Goal: Task Accomplishment & Management: Manage account settings

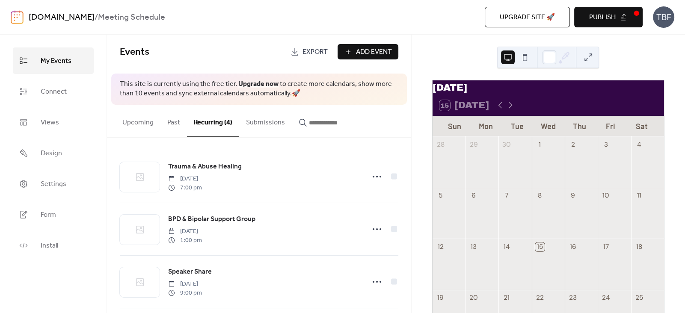
click at [254, 84] on link "Upgrade now" at bounding box center [258, 83] width 40 height 13
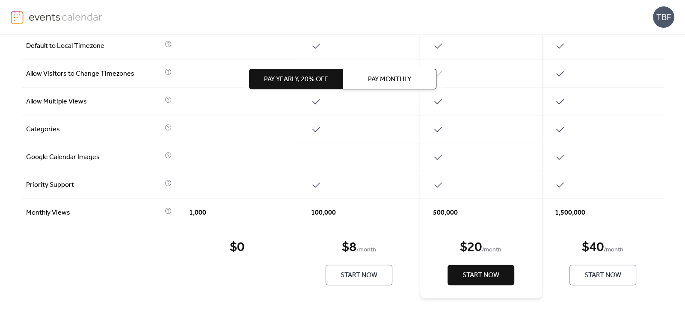
scroll to position [445, 0]
click at [317, 83] on span "Pay Yearly, 20% off" at bounding box center [296, 79] width 64 height 10
click at [355, 274] on span "Start Now" at bounding box center [358, 274] width 37 height 10
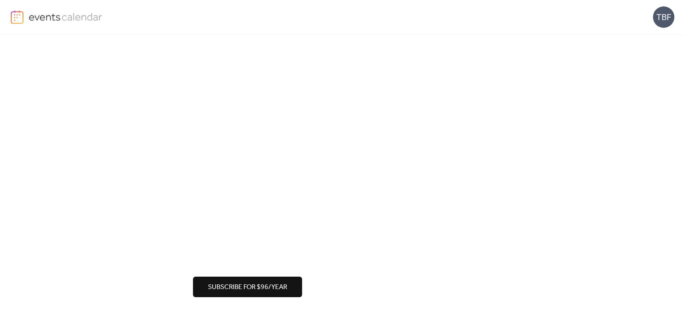
scroll to position [77, 0]
click at [270, 287] on span "Subscribe for $96/year" at bounding box center [247, 286] width 79 height 10
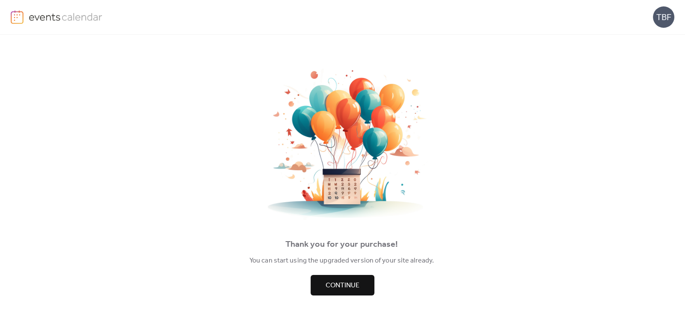
click at [358, 278] on button "Continue" at bounding box center [342, 285] width 64 height 21
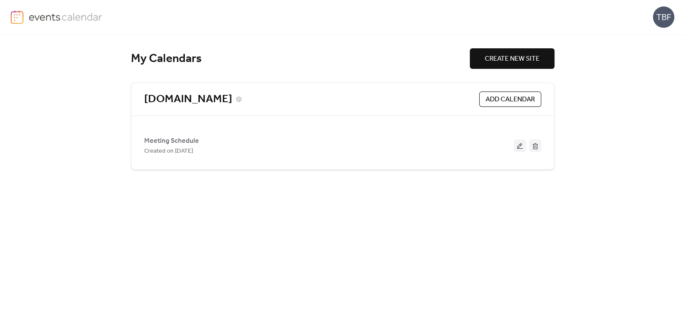
click at [232, 96] on link "[DOMAIN_NAME]" at bounding box center [188, 99] width 88 height 14
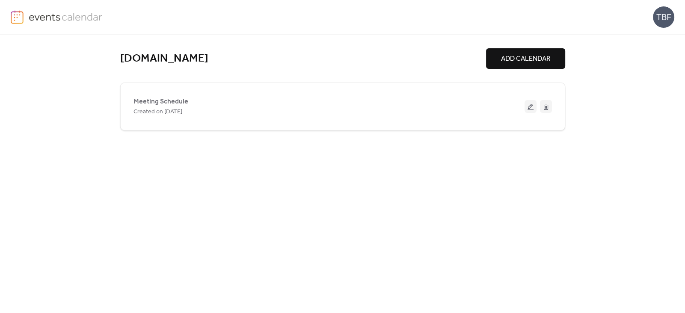
click at [528, 62] on span "ADD CALENDAR" at bounding box center [525, 59] width 49 height 10
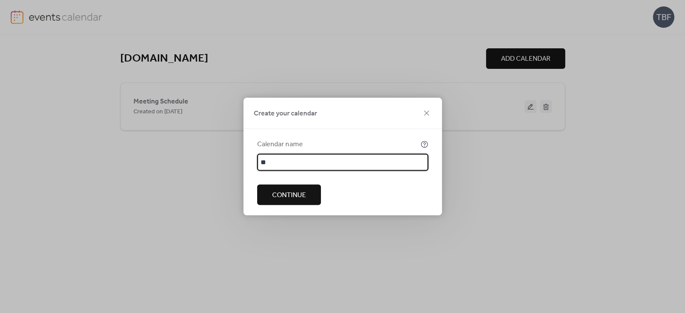
type input "*"
click at [424, 114] on icon at bounding box center [426, 113] width 10 height 10
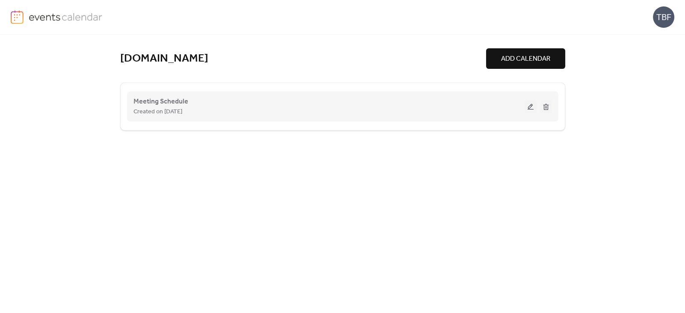
click at [213, 108] on div "Created on [DATE]" at bounding box center [328, 111] width 391 height 10
click at [173, 104] on span "Meeting Schedule" at bounding box center [160, 102] width 55 height 10
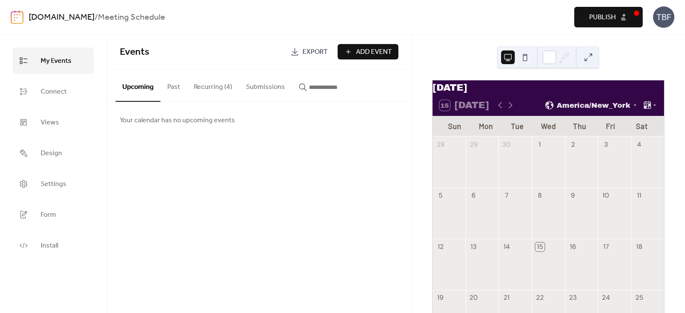
click at [207, 89] on button "Recurring (4)" at bounding box center [213, 85] width 52 height 32
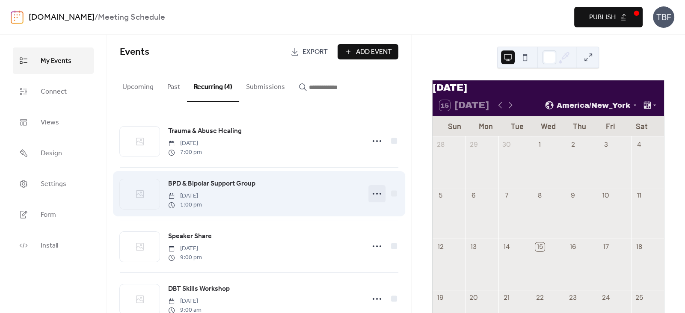
click at [380, 194] on icon at bounding box center [377, 194] width 14 height 14
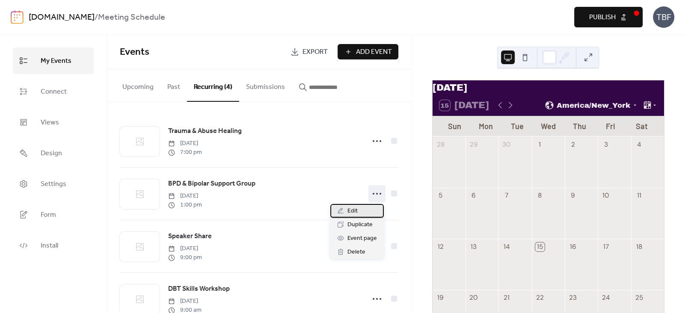
click at [358, 211] on div "Edit" at bounding box center [356, 211] width 53 height 14
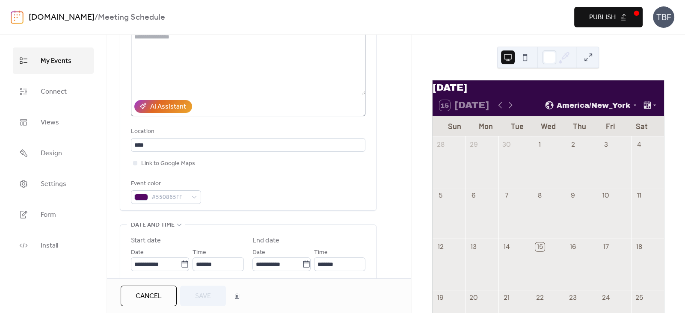
scroll to position [231, 0]
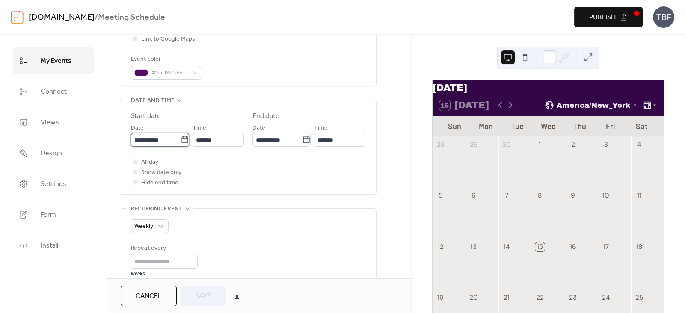
click at [151, 135] on input "**********" at bounding box center [156, 140] width 50 height 14
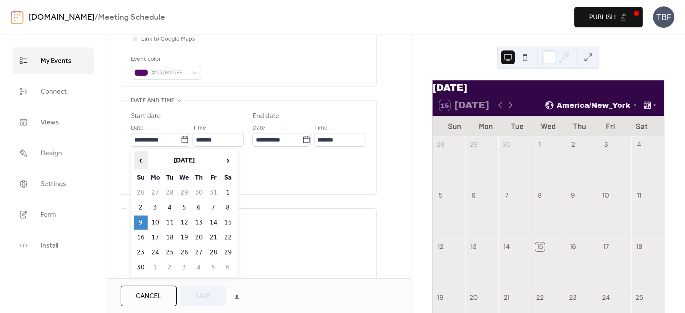
click at [136, 157] on span "‹" at bounding box center [140, 160] width 13 height 17
click at [139, 252] on td "26" at bounding box center [141, 252] width 14 height 14
type input "**********"
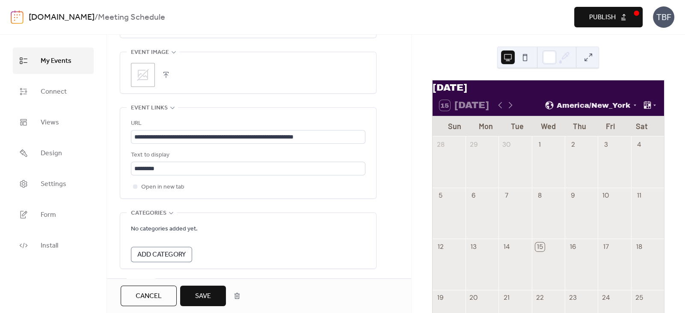
scroll to position [655, 0]
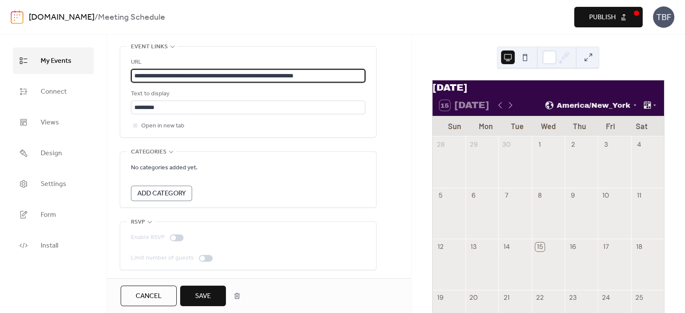
drag, startPoint x: 352, startPoint y: 74, endPoint x: 384, endPoint y: 74, distance: 32.1
click at [239, 125] on div "Open in new tab" at bounding box center [248, 126] width 234 height 10
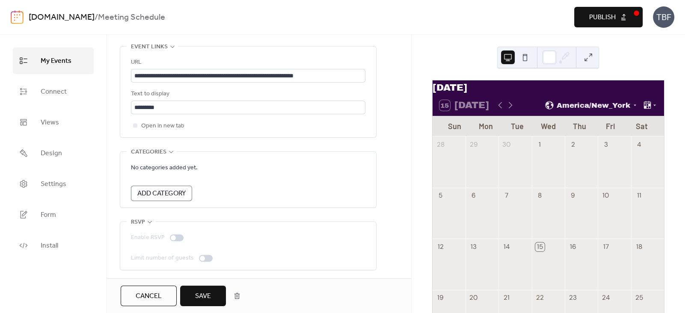
click at [199, 294] on span "Save" at bounding box center [203, 296] width 16 height 10
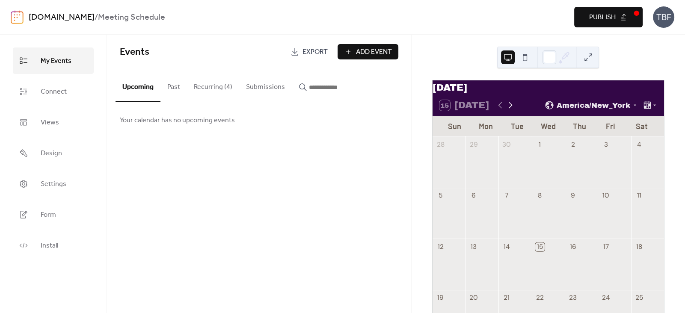
click at [511, 110] on icon at bounding box center [510, 105] width 10 height 10
click at [562, 92] on div "February 2026" at bounding box center [547, 87] width 231 height 15
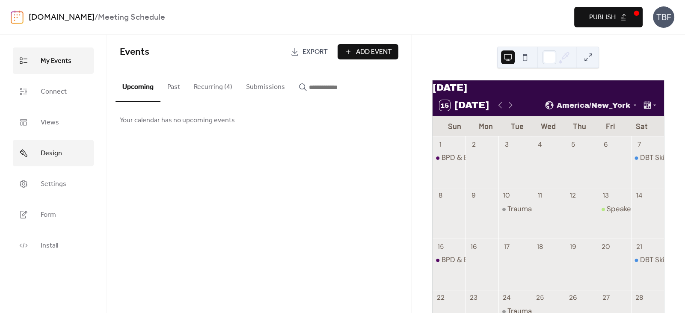
click at [50, 158] on span "Design" at bounding box center [51, 154] width 21 height 14
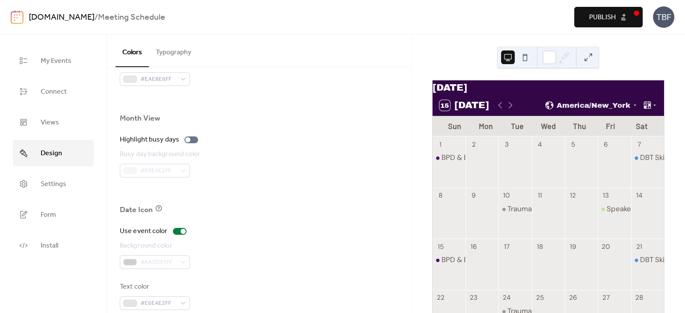
scroll to position [583, 0]
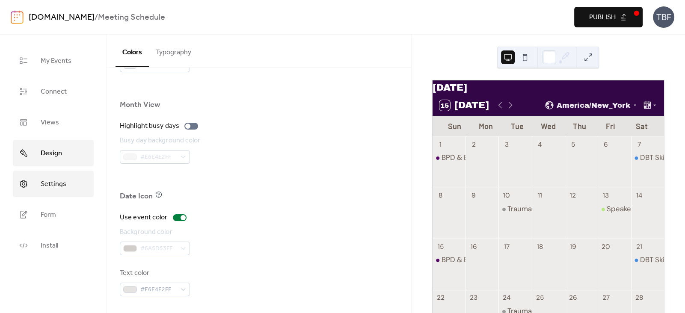
click at [49, 186] on span "Settings" at bounding box center [54, 184] width 26 height 14
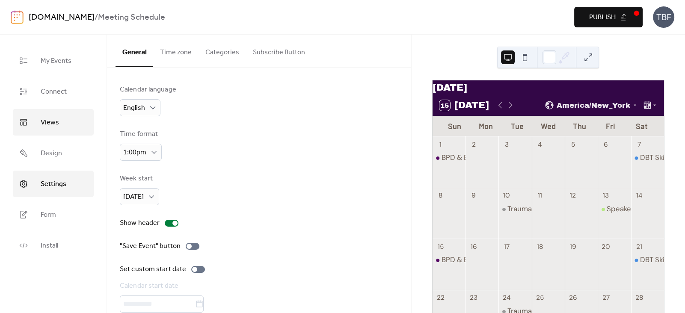
click at [55, 120] on span "Views" at bounding box center [50, 123] width 18 height 14
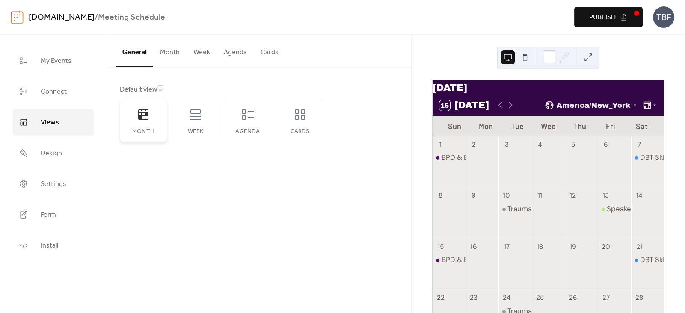
click at [145, 115] on icon at bounding box center [143, 114] width 10 height 11
click at [168, 49] on button "Month" at bounding box center [169, 51] width 33 height 32
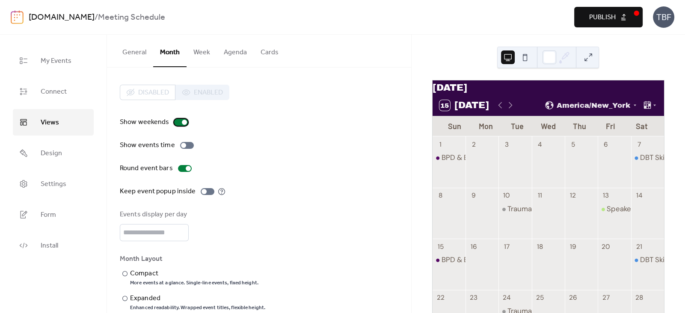
click at [183, 122] on div at bounding box center [184, 122] width 5 height 5
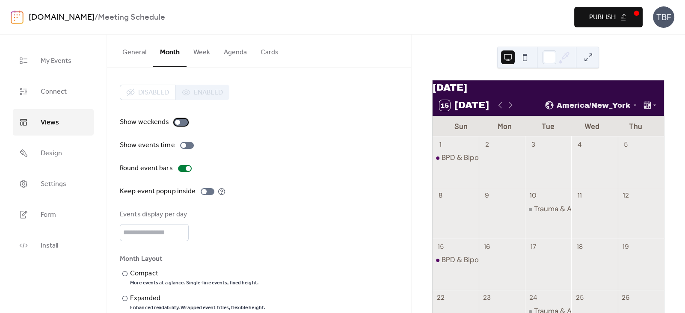
click at [179, 121] on div at bounding box center [181, 122] width 14 height 7
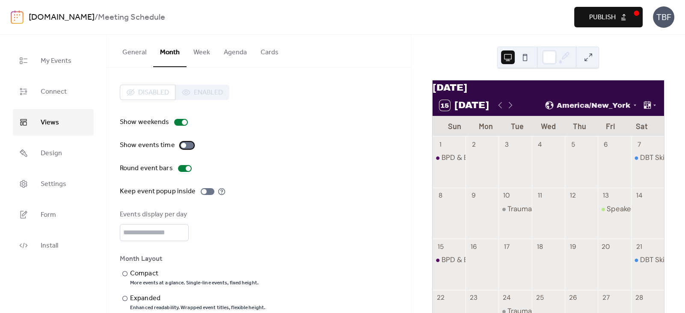
click at [186, 145] on div at bounding box center [187, 145] width 14 height 7
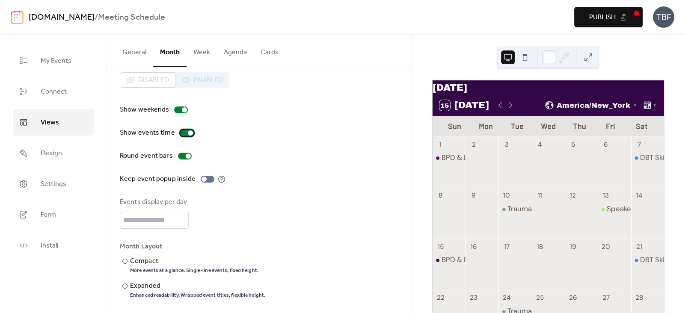
scroll to position [15, 0]
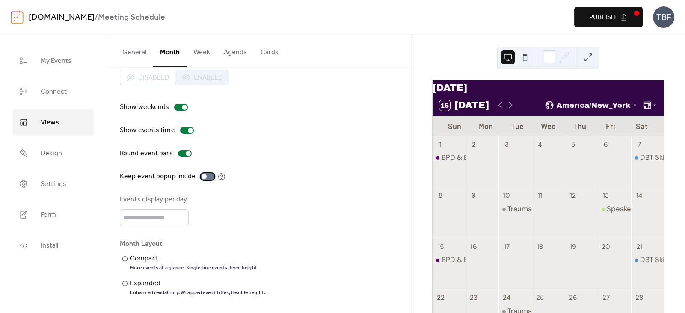
click at [204, 176] on div at bounding box center [208, 176] width 14 height 7
click at [208, 176] on div at bounding box center [210, 176] width 5 height 5
click at [132, 257] on div "Compact" at bounding box center [193, 259] width 127 height 10
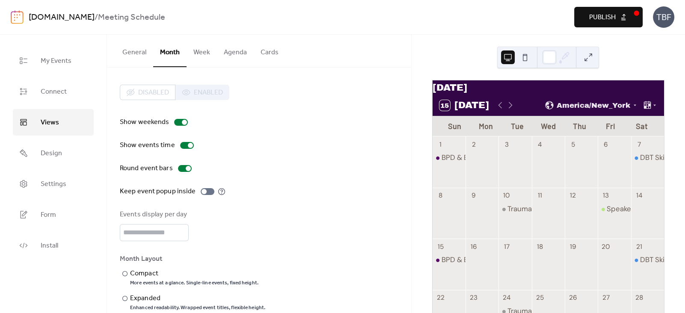
click at [191, 91] on div "Disabled Enabled" at bounding box center [174, 92] width 109 height 15
click at [138, 54] on button "General" at bounding box center [134, 51] width 38 height 32
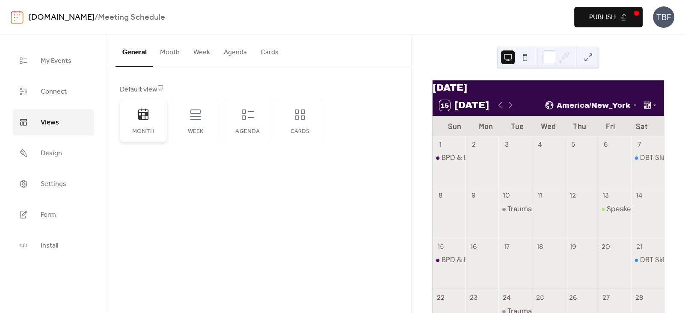
click at [150, 118] on div "Month" at bounding box center [143, 120] width 47 height 43
click at [612, 21] on span "Publish" at bounding box center [602, 17] width 27 height 10
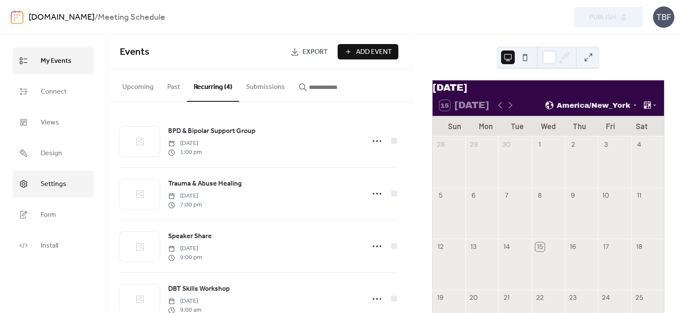
click at [50, 186] on span "Settings" at bounding box center [54, 184] width 26 height 14
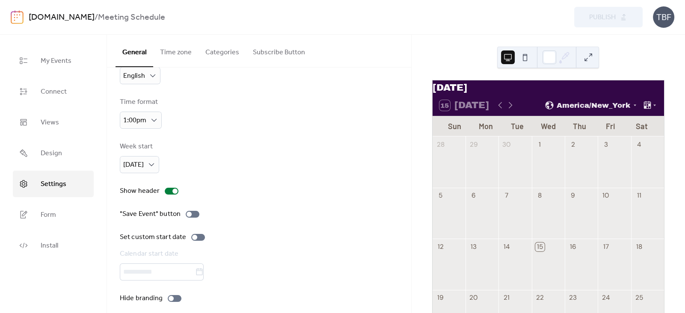
scroll to position [39, 0]
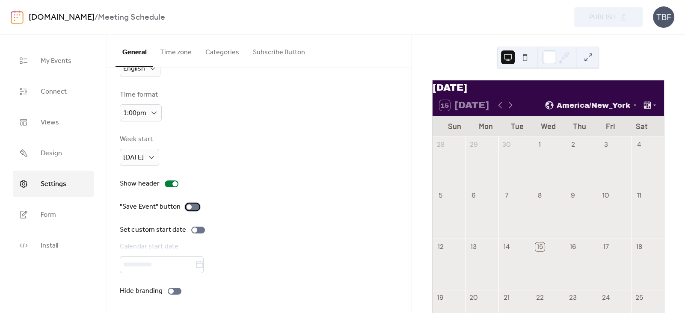
click at [188, 204] on div at bounding box center [188, 206] width 5 height 5
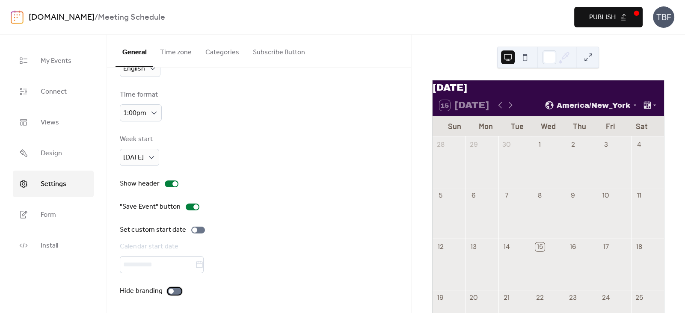
click at [173, 289] on div at bounding box center [175, 291] width 14 height 7
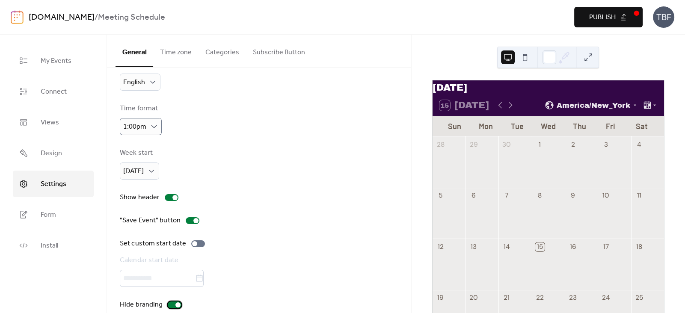
scroll to position [0, 0]
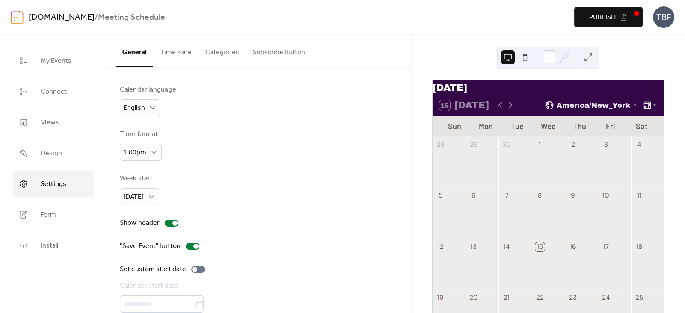
click at [213, 55] on button "Categories" at bounding box center [221, 51] width 47 height 32
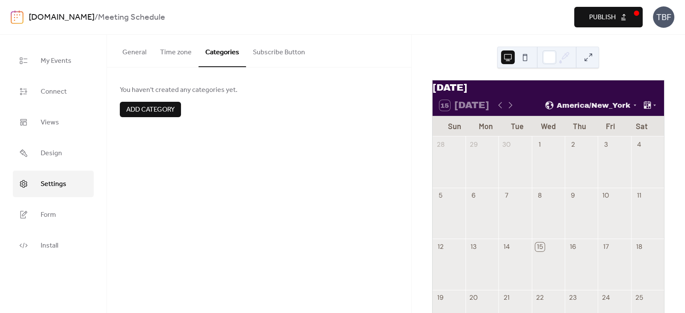
click at [176, 51] on button "Time zone" at bounding box center [175, 51] width 45 height 32
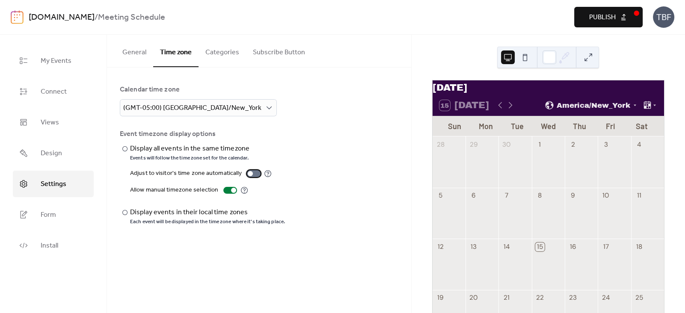
click at [248, 173] on div at bounding box center [250, 173] width 5 height 5
click at [280, 47] on button "Subscribe Button" at bounding box center [279, 51] width 66 height 32
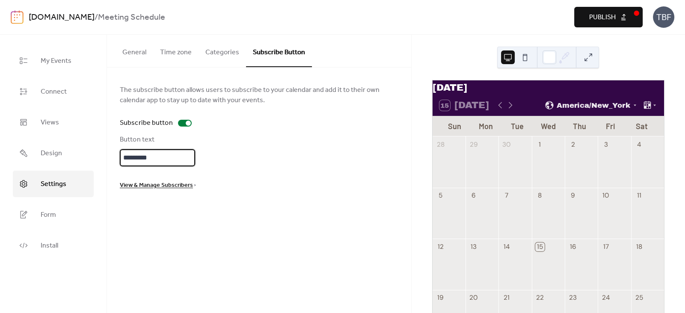
drag, startPoint x: 161, startPoint y: 157, endPoint x: 116, endPoint y: 157, distance: 45.3
click at [116, 157] on div "The subscribe button allows users to subscribe to your calendar and add it to t…" at bounding box center [259, 138] width 304 height 140
type input "**********"
click at [45, 216] on span "Form" at bounding box center [48, 215] width 15 height 14
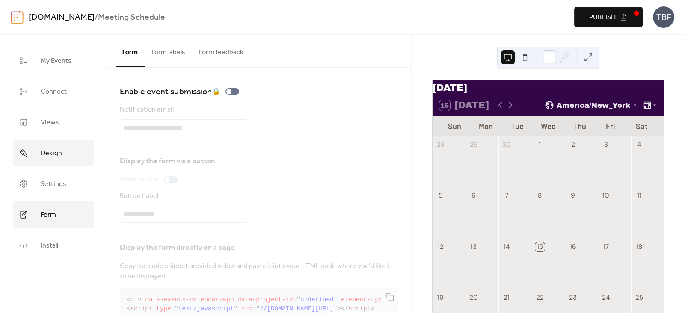
click at [43, 156] on span "Design" at bounding box center [51, 154] width 21 height 14
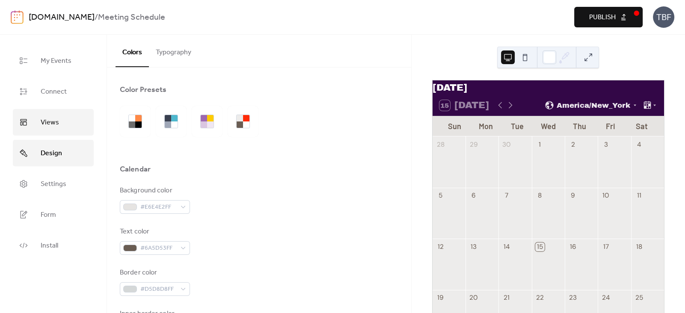
click at [37, 124] on link "Views" at bounding box center [53, 122] width 81 height 27
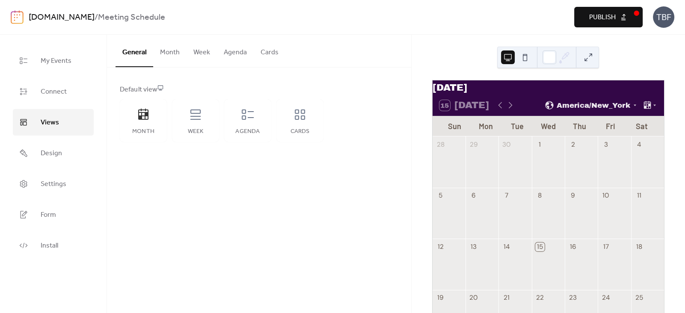
click at [262, 52] on button "Cards" at bounding box center [270, 51] width 32 height 32
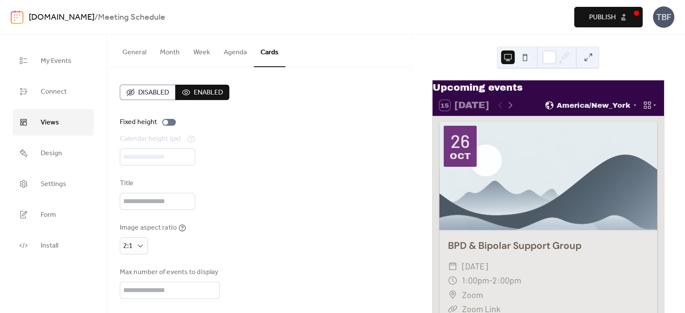
click at [228, 49] on button "Agenda" at bounding box center [235, 51] width 37 height 32
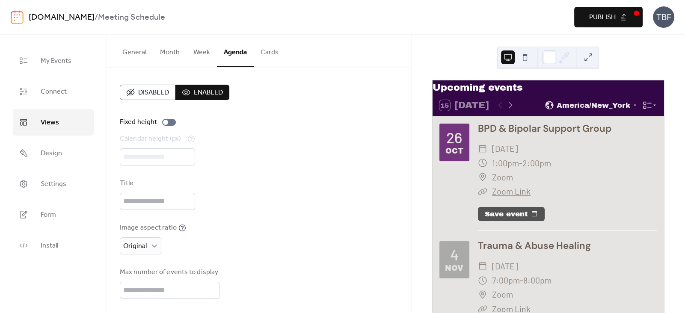
click at [207, 55] on button "Week" at bounding box center [201, 51] width 30 height 32
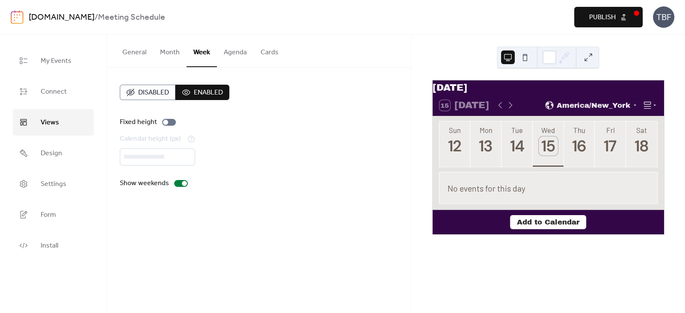
click at [173, 56] on button "Month" at bounding box center [169, 51] width 33 height 32
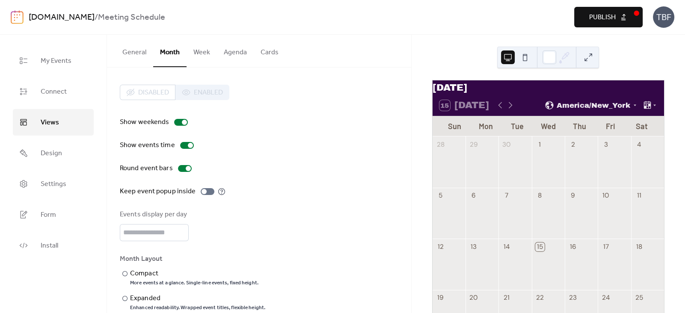
click at [189, 47] on button "Week" at bounding box center [201, 51] width 30 height 32
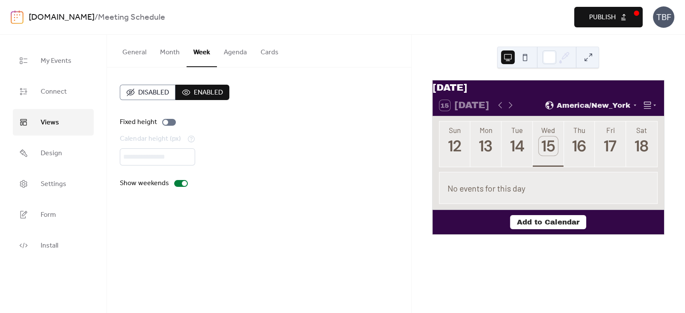
click at [267, 54] on button "Cards" at bounding box center [270, 51] width 32 height 32
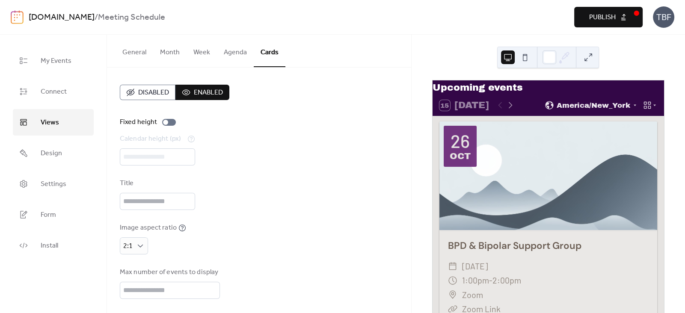
click at [235, 56] on button "Agenda" at bounding box center [235, 51] width 37 height 32
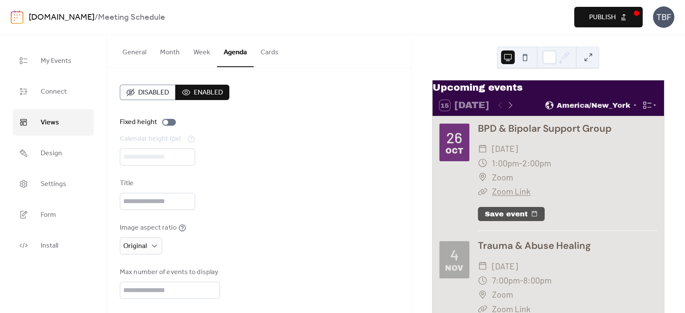
click at [603, 21] on span "Publish" at bounding box center [602, 17] width 27 height 10
click at [131, 55] on button "General" at bounding box center [134, 51] width 38 height 32
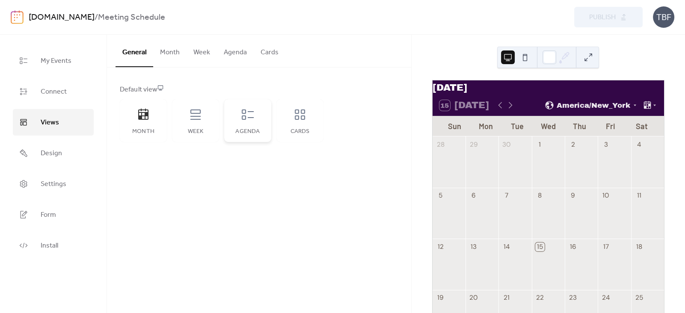
click at [248, 115] on icon at bounding box center [248, 115] width 14 height 14
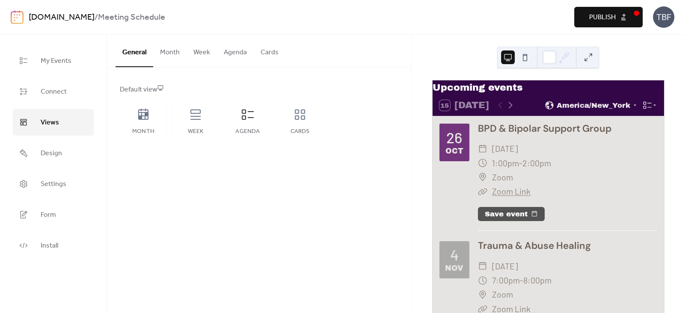
click at [606, 18] on span "Publish" at bounding box center [602, 17] width 27 height 10
click at [298, 115] on icon at bounding box center [300, 115] width 14 height 14
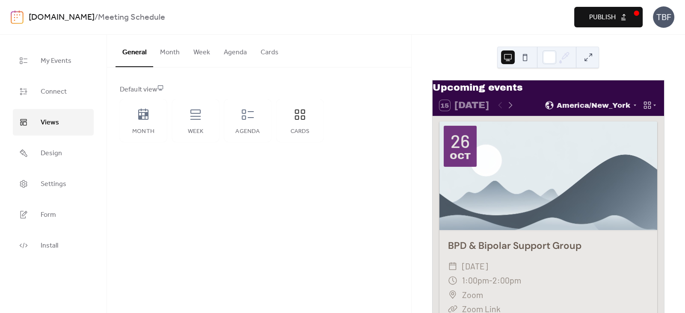
click at [279, 55] on button "Cards" at bounding box center [270, 51] width 32 height 32
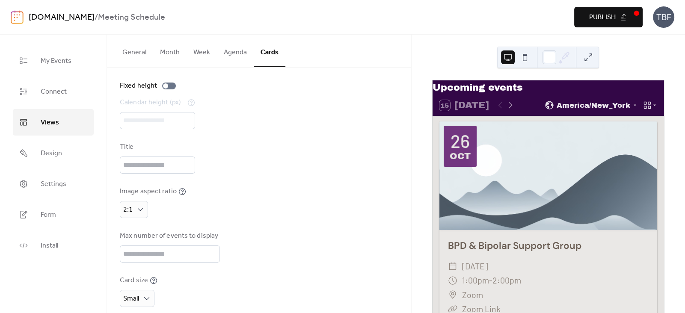
scroll to position [106, 0]
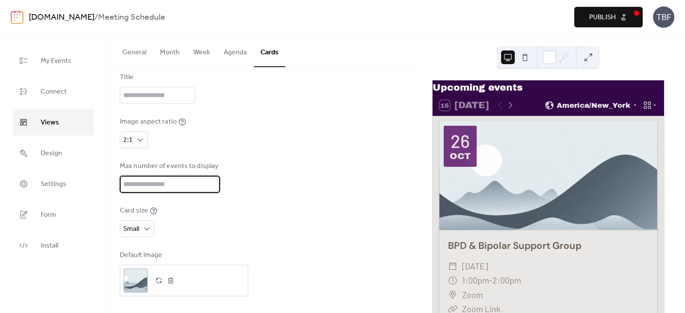
drag, startPoint x: 157, startPoint y: 182, endPoint x: 119, endPoint y: 180, distance: 37.7
click at [119, 180] on div "Disabled Enabled Fixed height Calendar height (px) *** Title Image aspect ratio…" at bounding box center [259, 138] width 304 height 352
type input "**"
click at [176, 97] on input "text" at bounding box center [157, 95] width 75 height 17
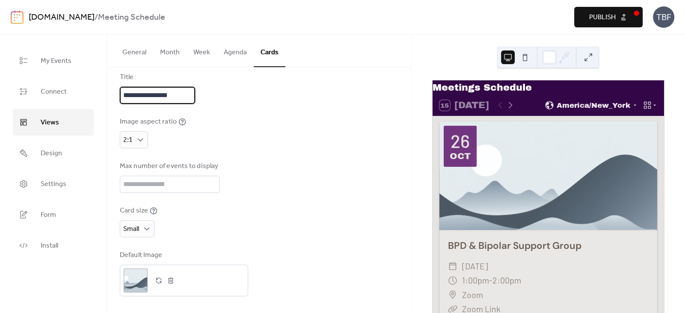
type input "**********"
click at [251, 231] on div "Card size Small" at bounding box center [259, 222] width 278 height 32
click at [230, 54] on button "Agenda" at bounding box center [235, 51] width 37 height 32
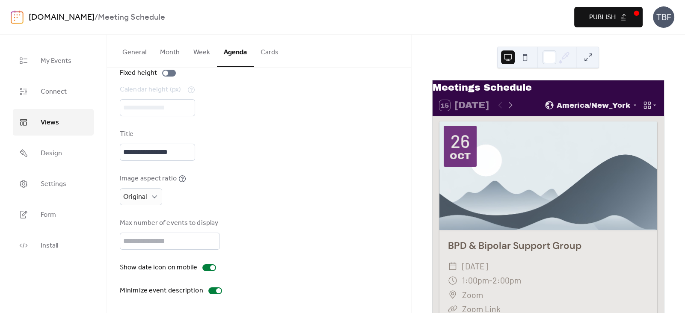
scroll to position [49, 0]
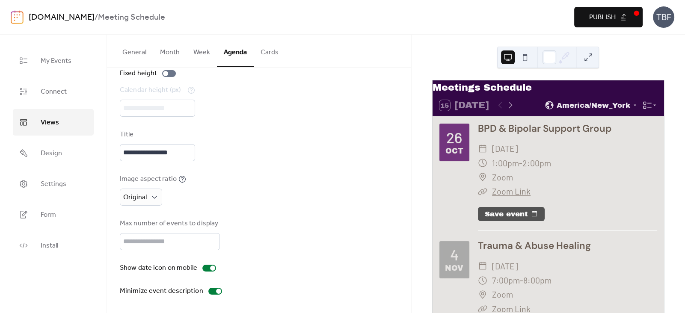
click at [268, 54] on button "Cards" at bounding box center [270, 51] width 32 height 32
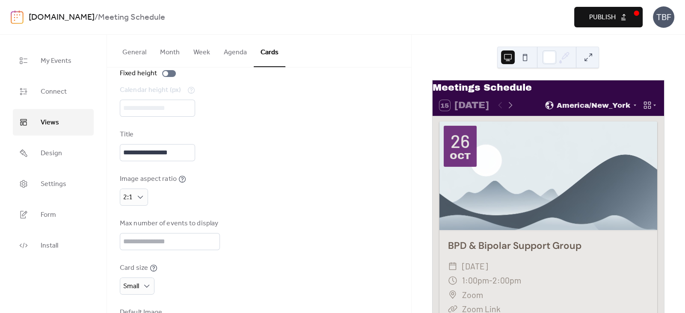
click at [606, 15] on span "Publish" at bounding box center [602, 17] width 27 height 10
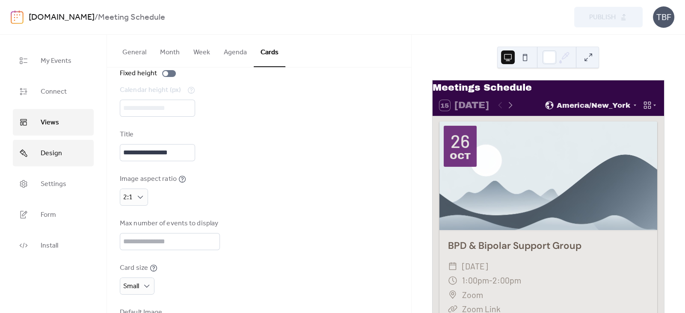
click at [41, 158] on span "Design" at bounding box center [51, 154] width 21 height 14
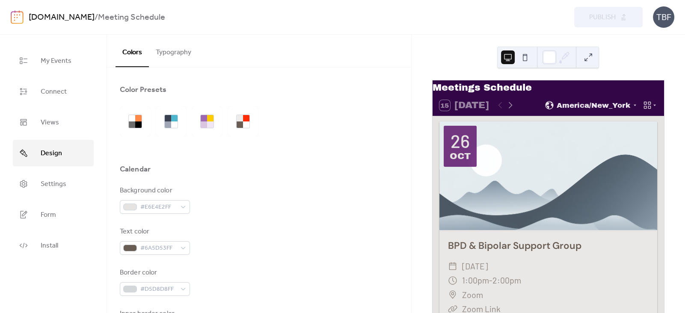
click at [13, 140] on link "Design" at bounding box center [53, 153] width 81 height 27
